Goal: Use online tool/utility: Utilize a website feature to perform a specific function

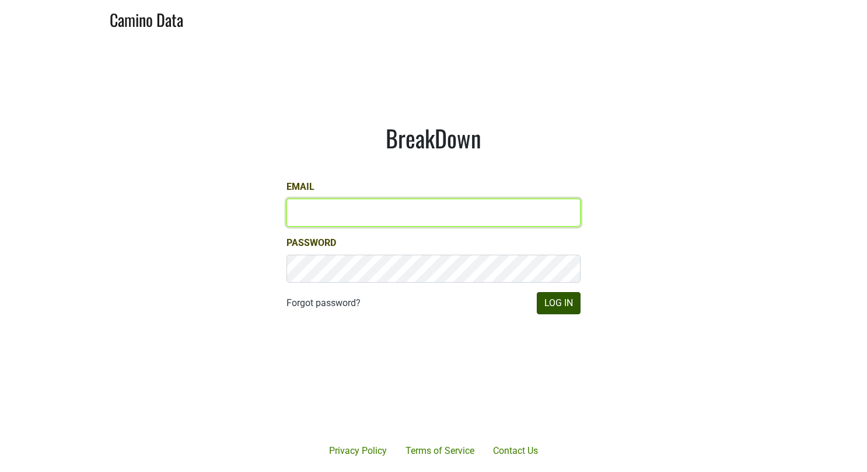
type input "[EMAIL_ADDRESS][DOMAIN_NAME]"
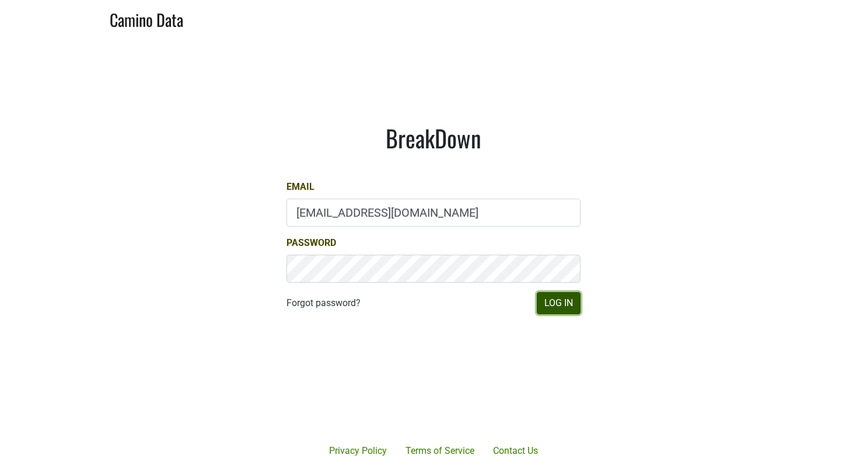
click at [567, 301] on button "Log In" at bounding box center [559, 303] width 44 height 22
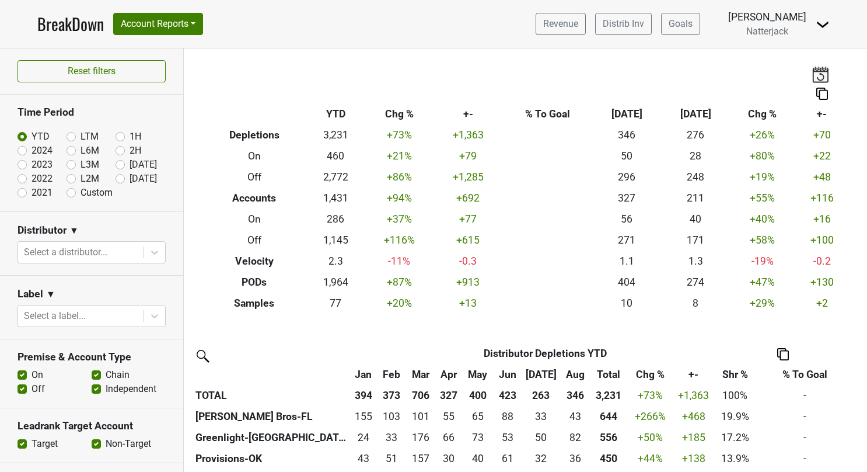
click at [268, 89] on th at bounding box center [498, 93] width 593 height 21
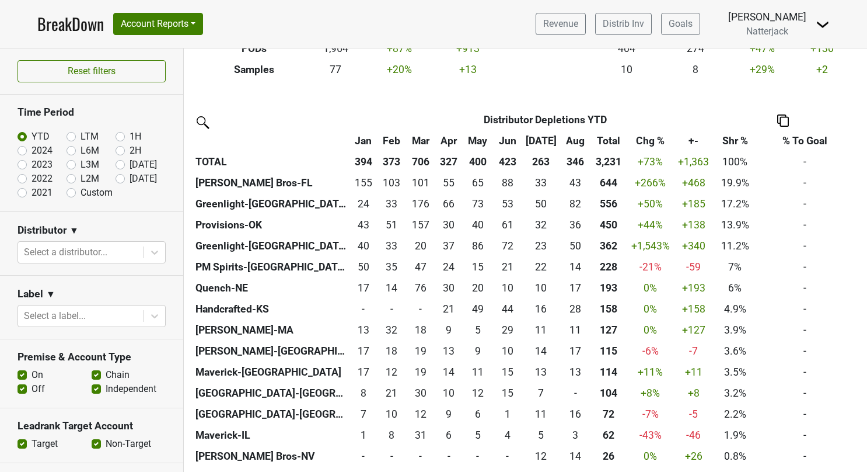
scroll to position [292, 0]
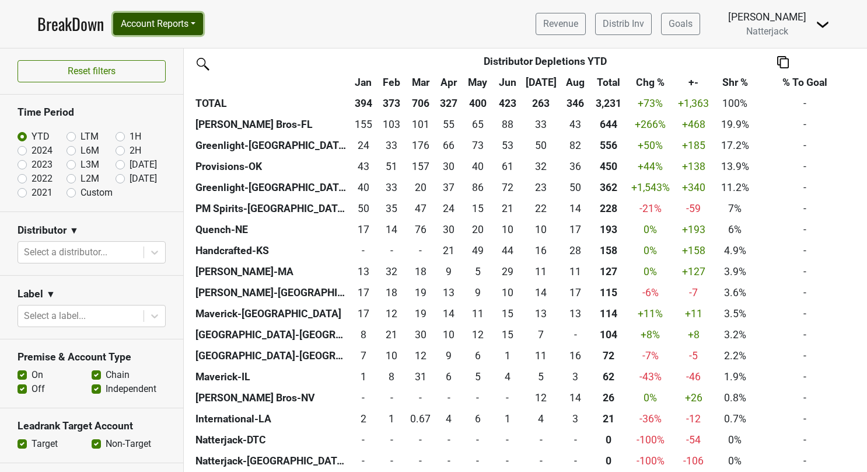
click at [199, 20] on button "Account Reports" at bounding box center [158, 24] width 90 height 22
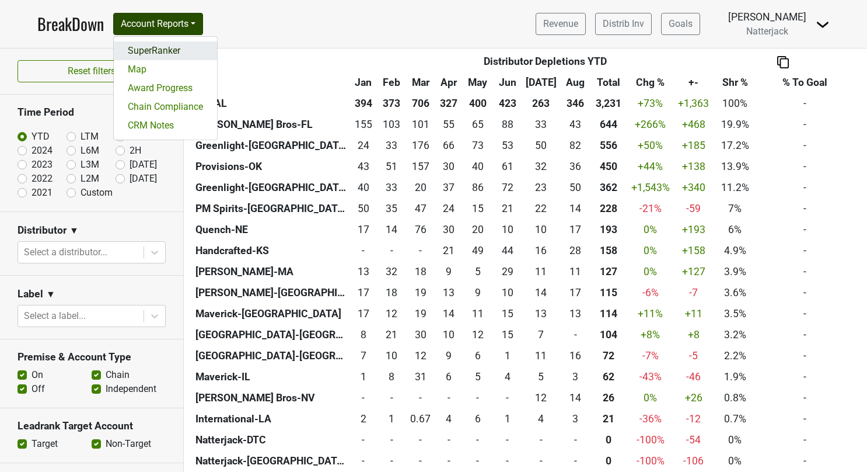
click at [140, 55] on link "SuperRanker" at bounding box center [165, 50] width 103 height 19
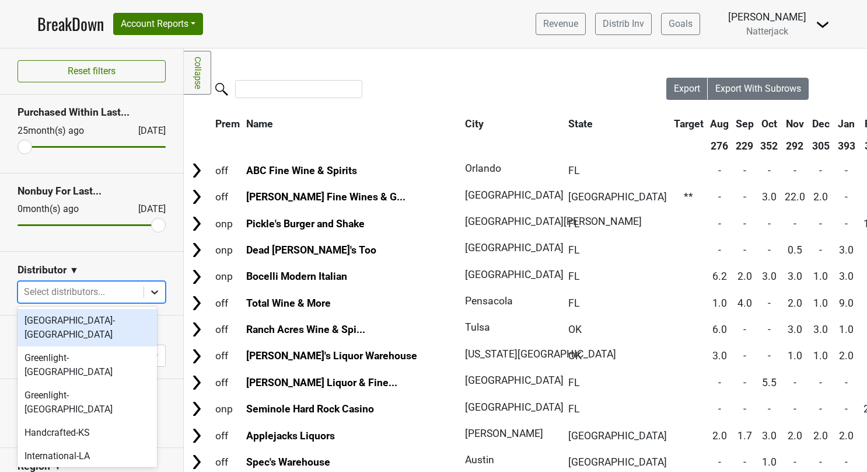
click at [149, 290] on icon at bounding box center [155, 292] width 12 height 12
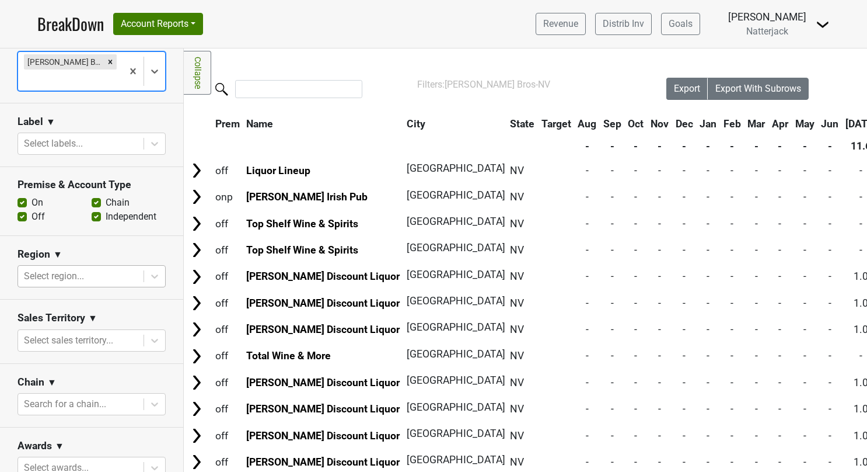
scroll to position [233, 0]
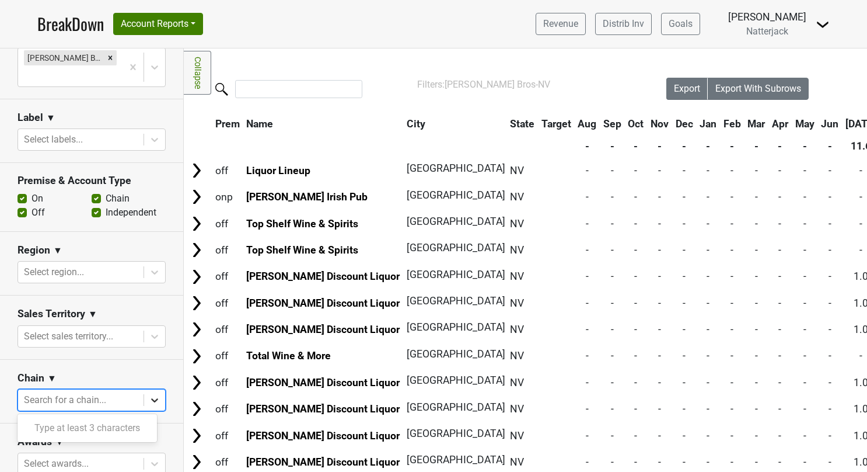
click at [149, 403] on icon at bounding box center [155, 400] width 12 height 12
type input "Total"
drag, startPoint x: 65, startPoint y: 429, endPoint x: 60, endPoint y: 435, distance: 8.3
click at [64, 429] on div "Total Wine & More" at bounding box center [88, 427] width 140 height 23
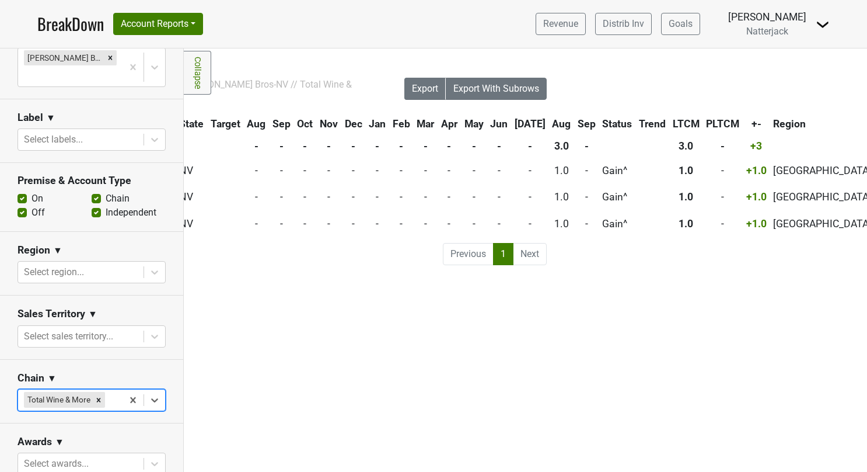
scroll to position [0, 0]
